Goal: Task Accomplishment & Management: Use online tool/utility

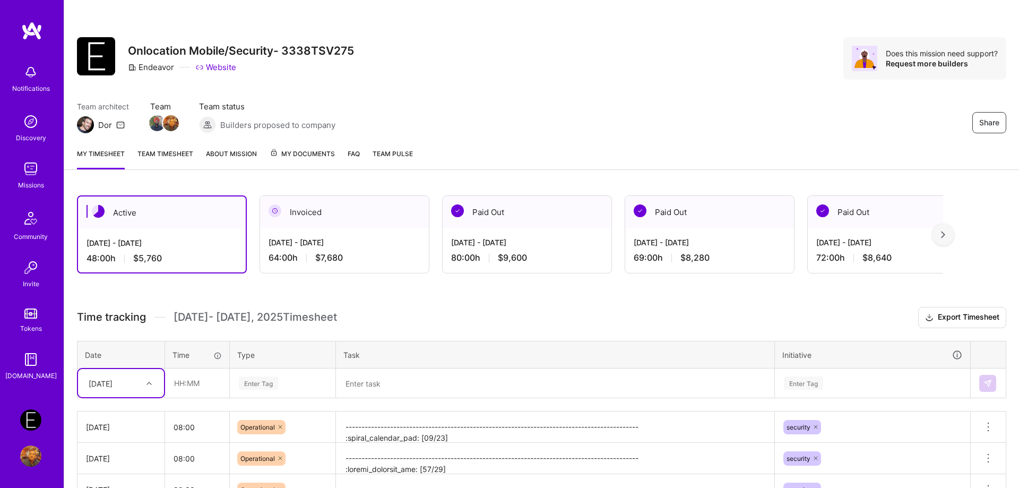
scroll to position [135, 0]
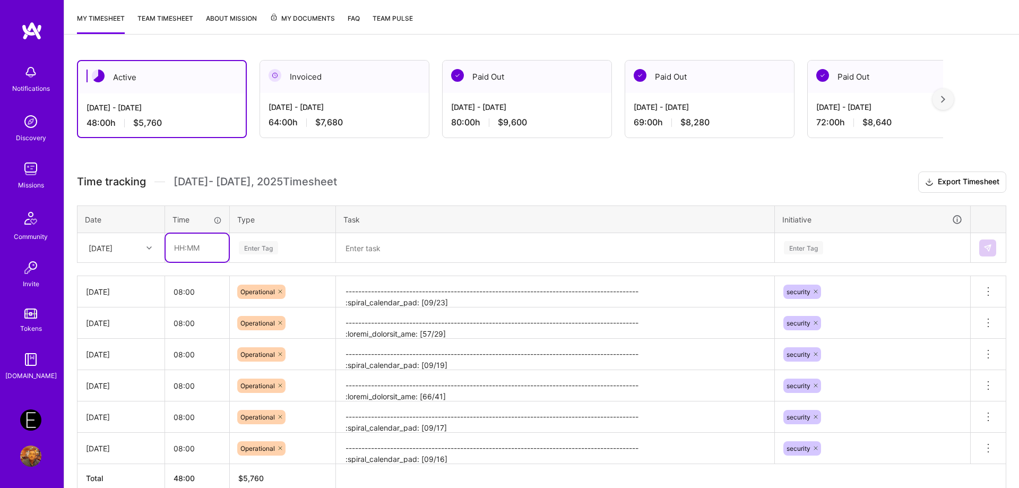
click at [207, 250] on input "text" at bounding box center [197, 247] width 63 height 28
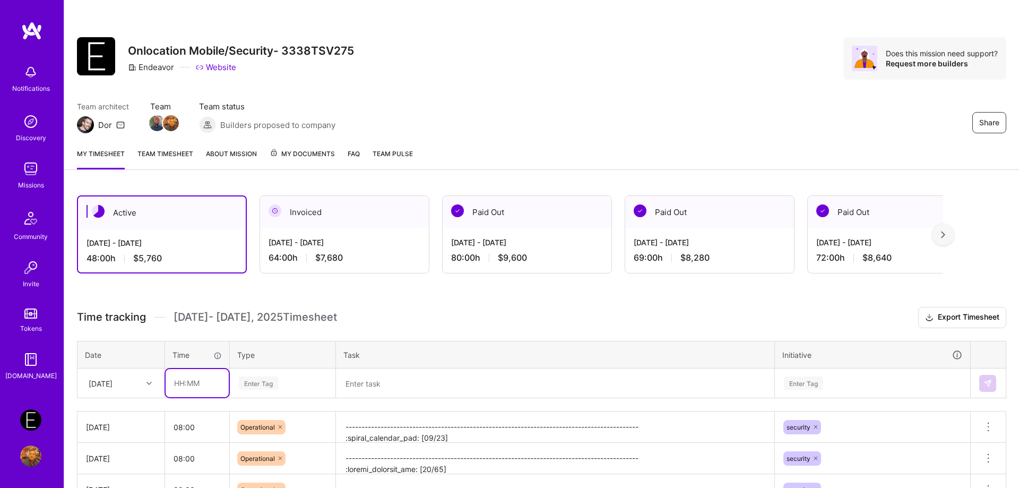
click at [214, 381] on input "text" at bounding box center [197, 383] width 63 height 28
type input "08:00"
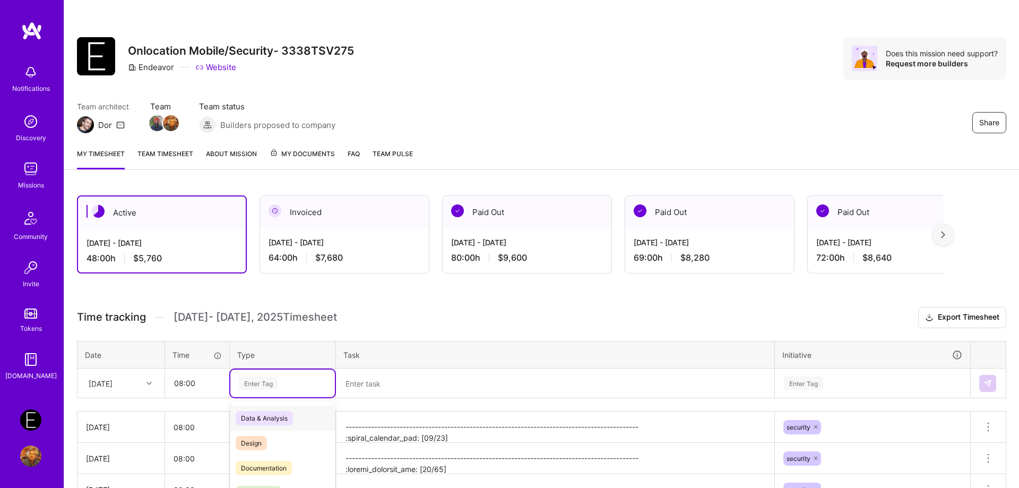
scroll to position [77, 0]
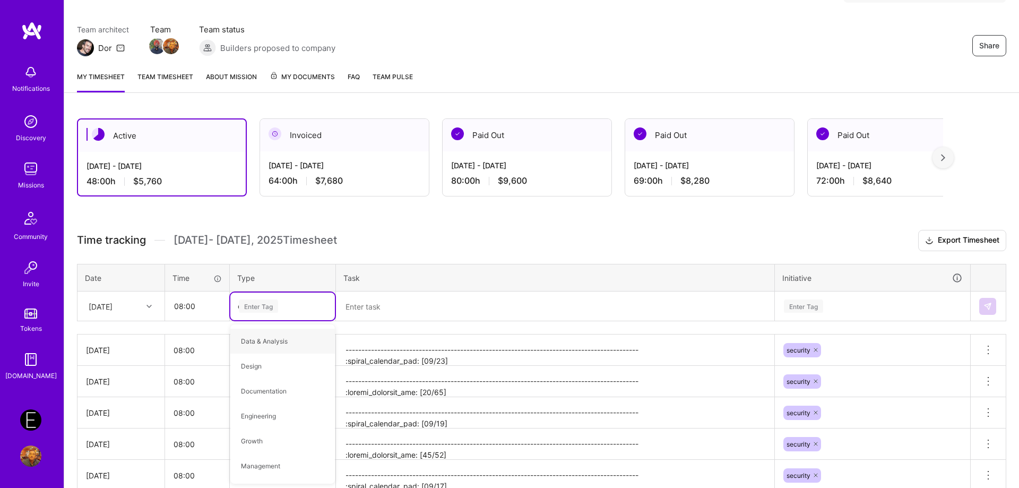
type input "op"
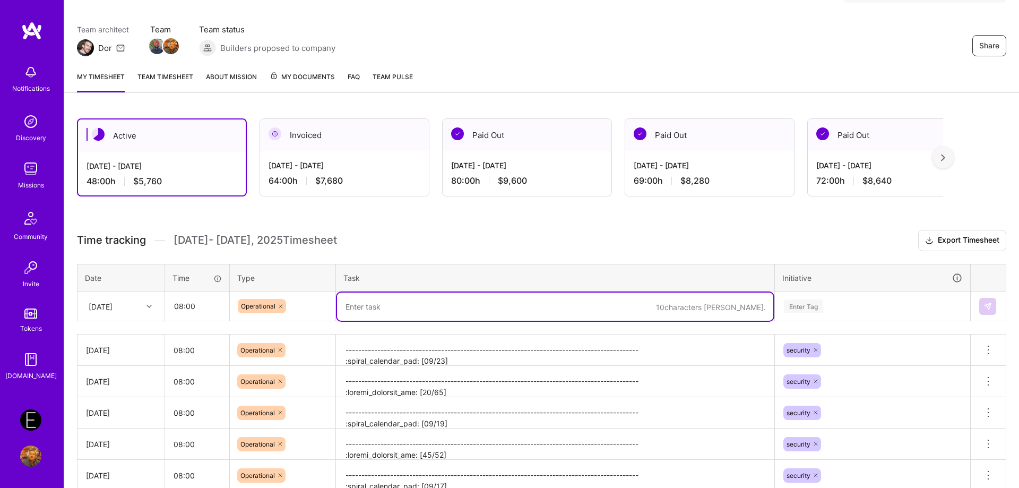
paste textarea "-------------------------------------------------------------------------------…"
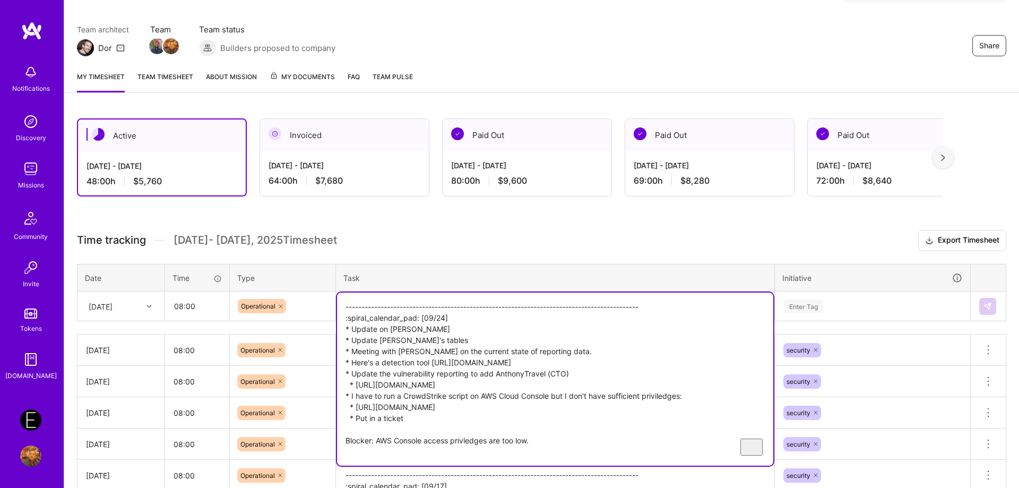
type textarea "-------------------------------------------------------------------------------…"
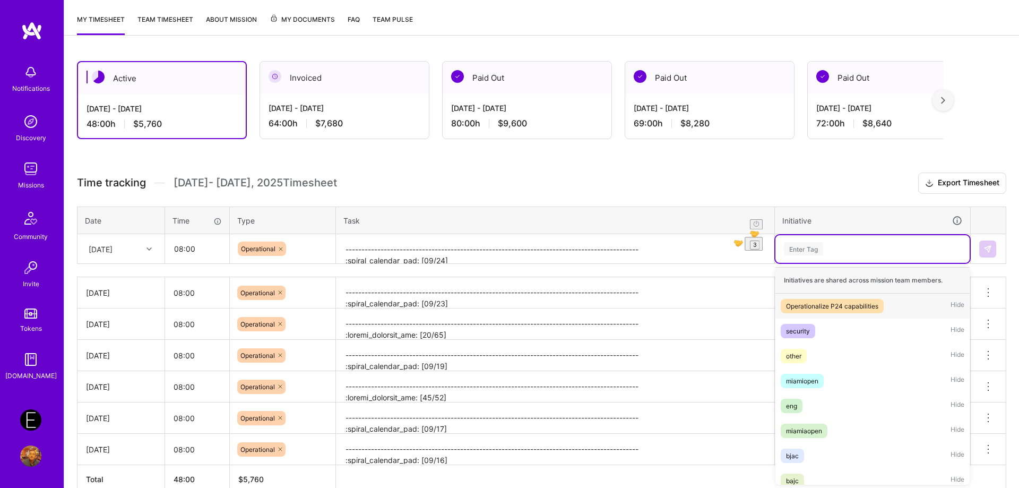
scroll to position [135, 0]
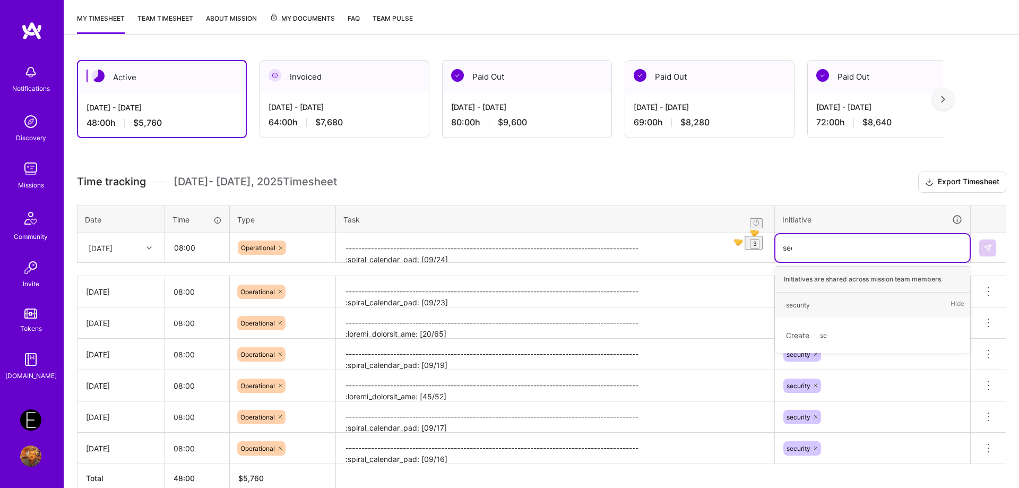
type input "secu"
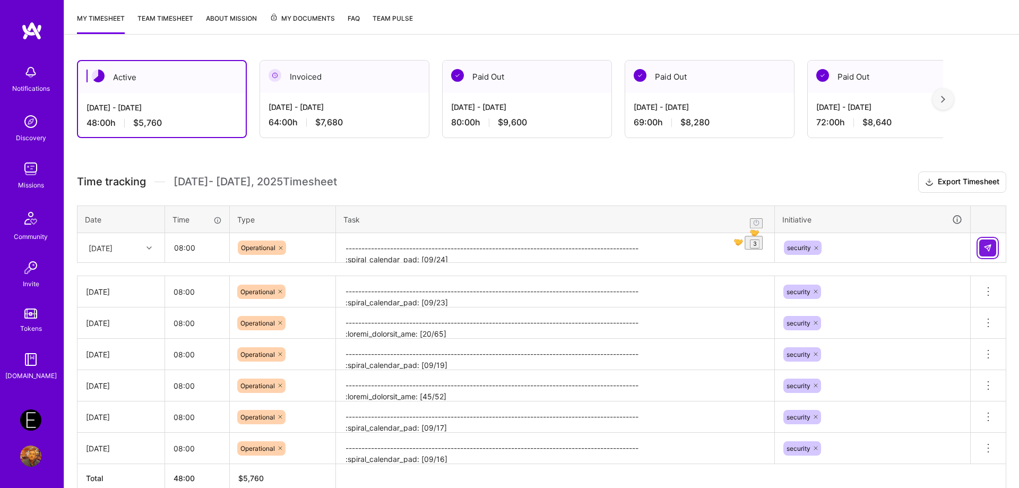
click at [988, 247] on img at bounding box center [987, 248] width 8 height 8
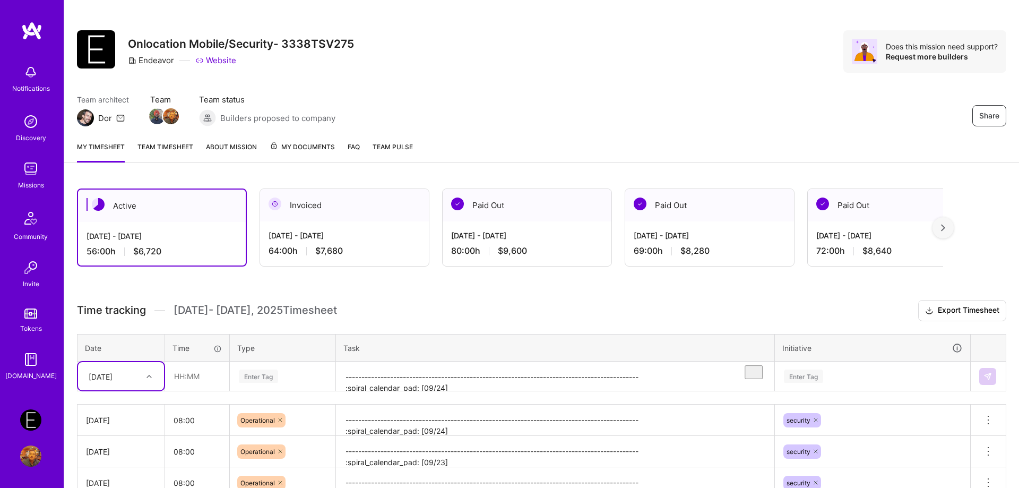
scroll to position [169, 0]
